Goal: Check status: Check status

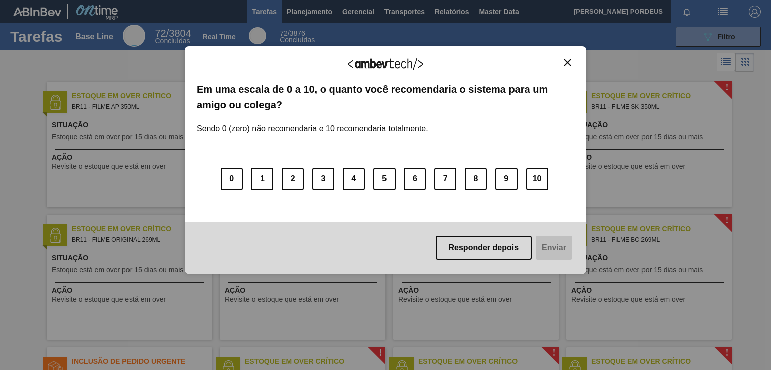
click at [565, 62] on img "Close" at bounding box center [567, 63] width 8 height 8
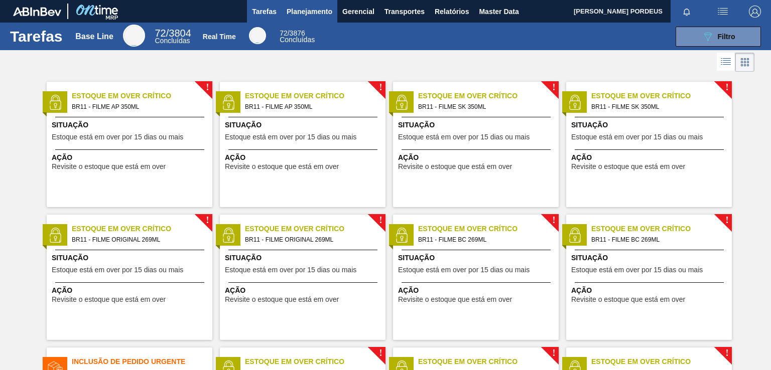
click at [317, 19] on button "Planejamento" at bounding box center [309, 11] width 56 height 23
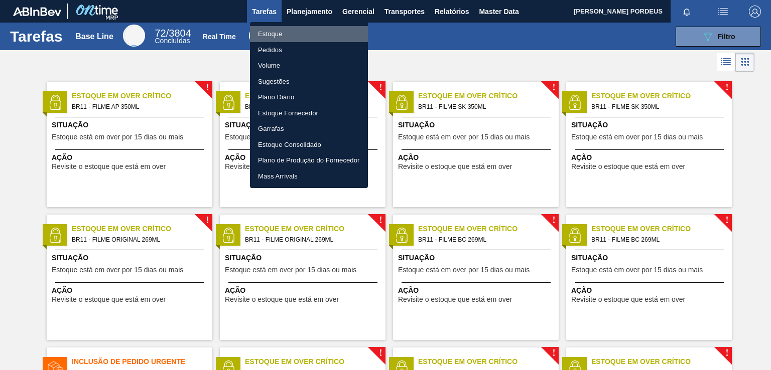
click at [316, 36] on li "Estoque" at bounding box center [309, 34] width 118 height 16
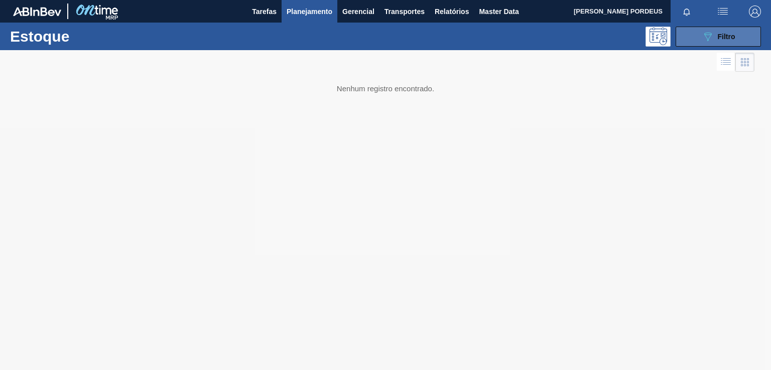
click at [719, 35] on span "Filtro" at bounding box center [726, 37] width 18 height 8
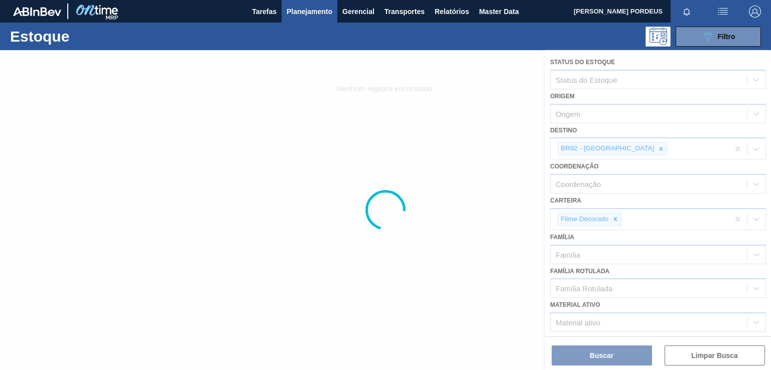
click at [609, 148] on div at bounding box center [385, 210] width 771 height 320
click at [614, 218] on div at bounding box center [385, 210] width 771 height 320
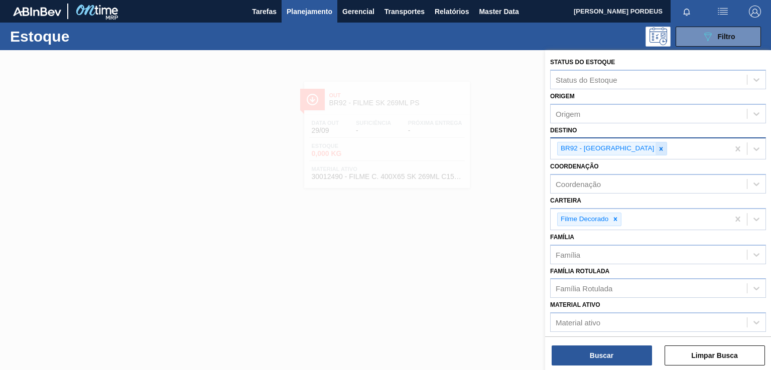
click at [657, 147] on icon at bounding box center [660, 148] width 7 height 7
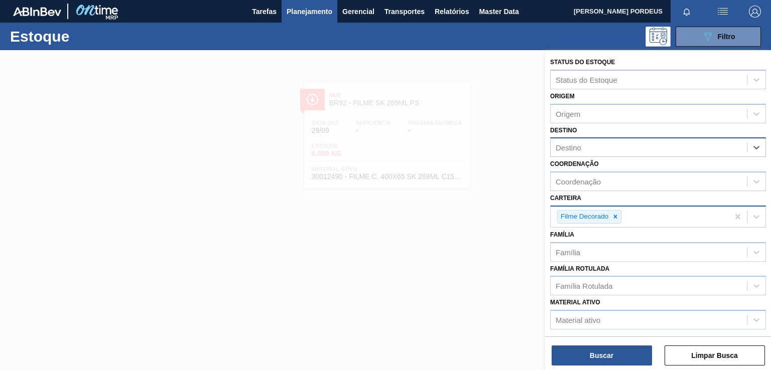
click at [617, 215] on icon at bounding box center [614, 216] width 7 height 7
click at [592, 151] on div "Destino" at bounding box center [648, 147] width 196 height 15
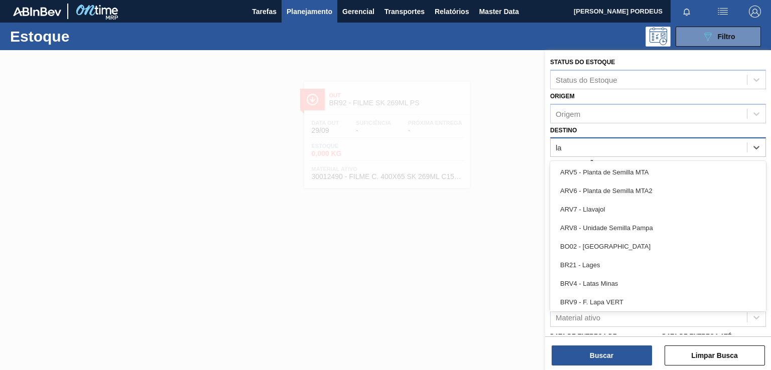
type input "lag"
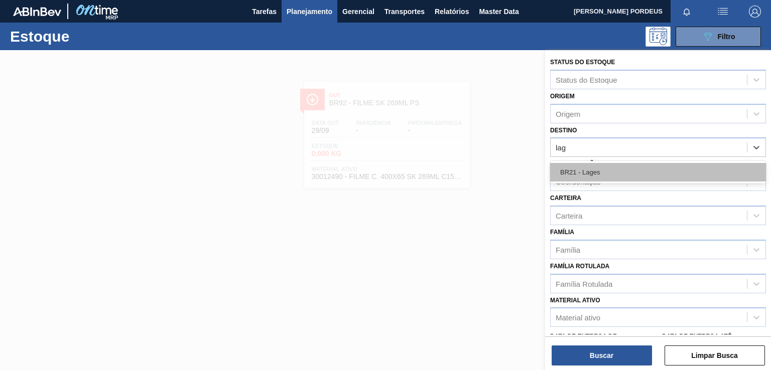
click at [598, 169] on div "BR21 - Lages" at bounding box center [658, 172] width 216 height 19
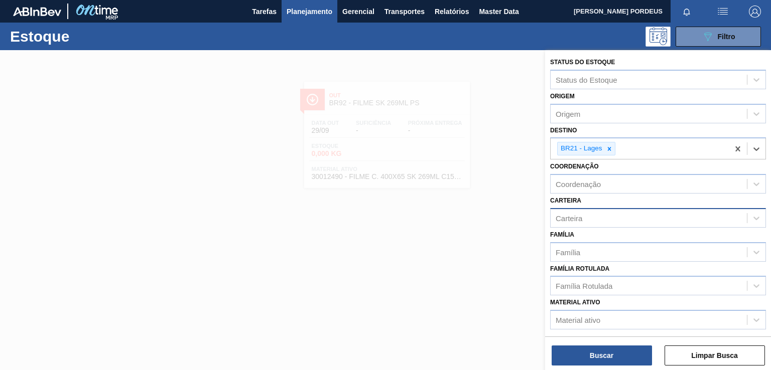
click at [596, 223] on div "Carteira" at bounding box center [648, 218] width 196 height 15
type input "filme li"
click at [590, 239] on div "Filme Liso" at bounding box center [658, 243] width 216 height 19
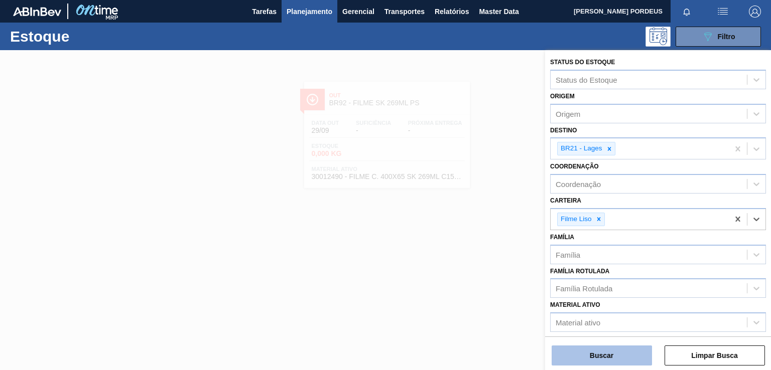
click at [628, 356] on button "Buscar" at bounding box center [601, 356] width 100 height 20
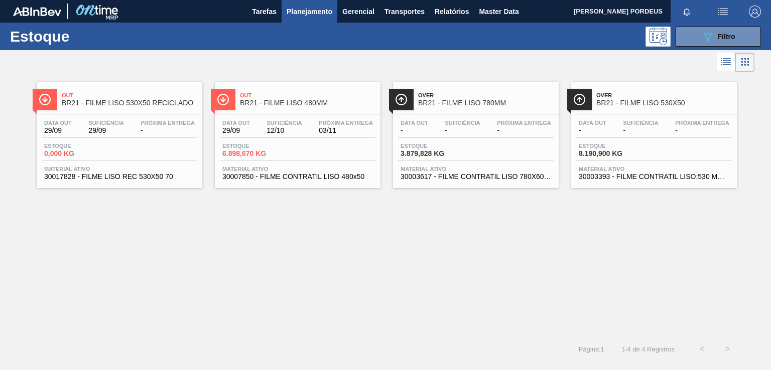
click at [157, 93] on span "Out" at bounding box center [129, 95] width 135 height 6
